Goal: Navigation & Orientation: Find specific page/section

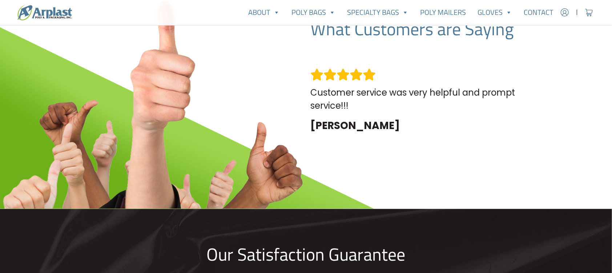
scroll to position [1638, 0]
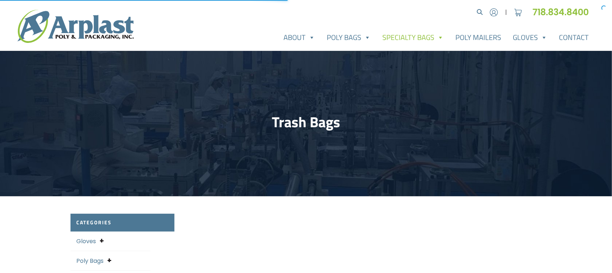
select select "25"
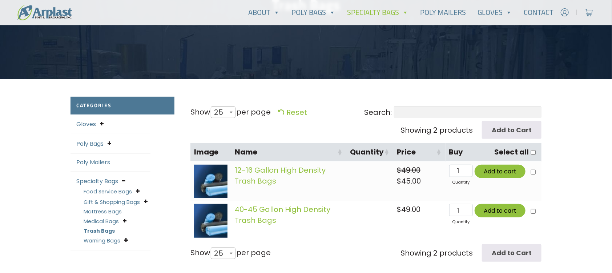
scroll to position [145, 0]
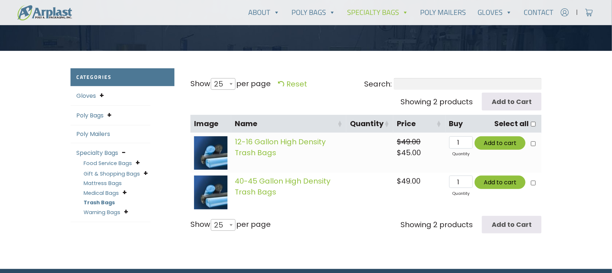
click at [198, 219] on label "Show 10 25 50 100 All 25 per page" at bounding box center [231, 225] width 80 height 12
click at [210, 219] on select "10 25 50 100 All" at bounding box center [220, 219] width 20 height 0
click at [233, 224] on b at bounding box center [231, 225] width 3 height 2
click at [230, 219] on select "10 25 50 100 All" at bounding box center [220, 219] width 20 height 0
select select "-1"
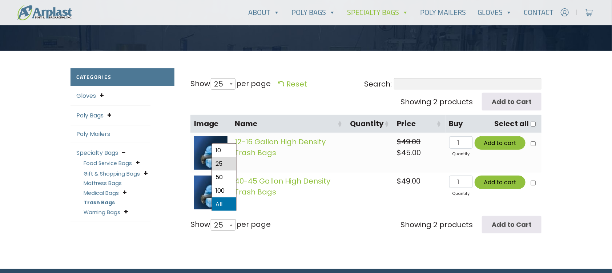
select select "-1"
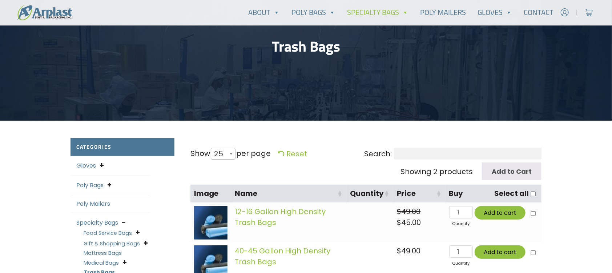
scroll to position [0, 0]
